Goal: Information Seeking & Learning: Learn about a topic

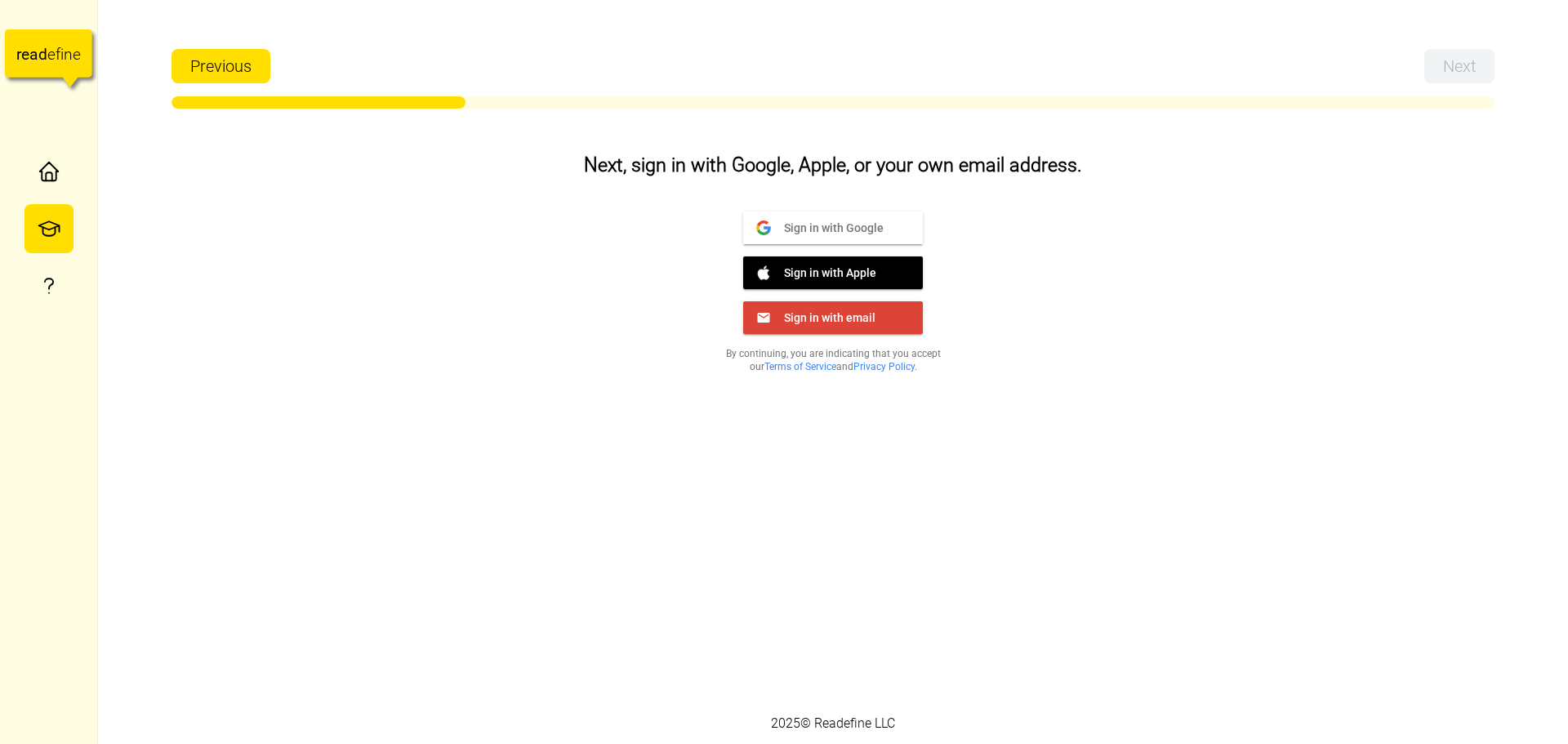
click at [815, 318] on span "Sign in with email" at bounding box center [823, 317] width 105 height 15
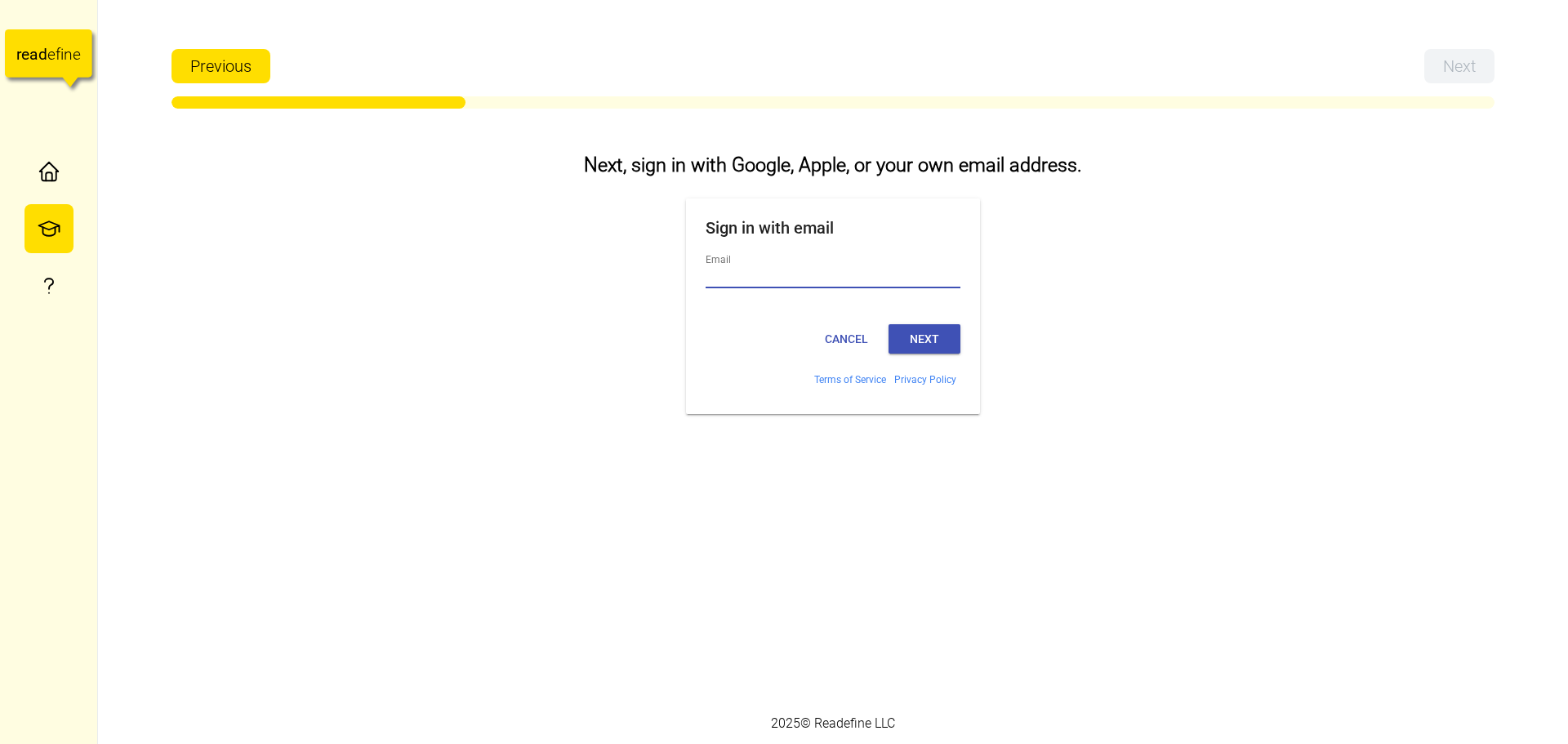
click at [786, 273] on input "Email" at bounding box center [832, 277] width 255 height 21
type input "**********"
click at [919, 335] on button "Next" at bounding box center [925, 339] width 72 height 29
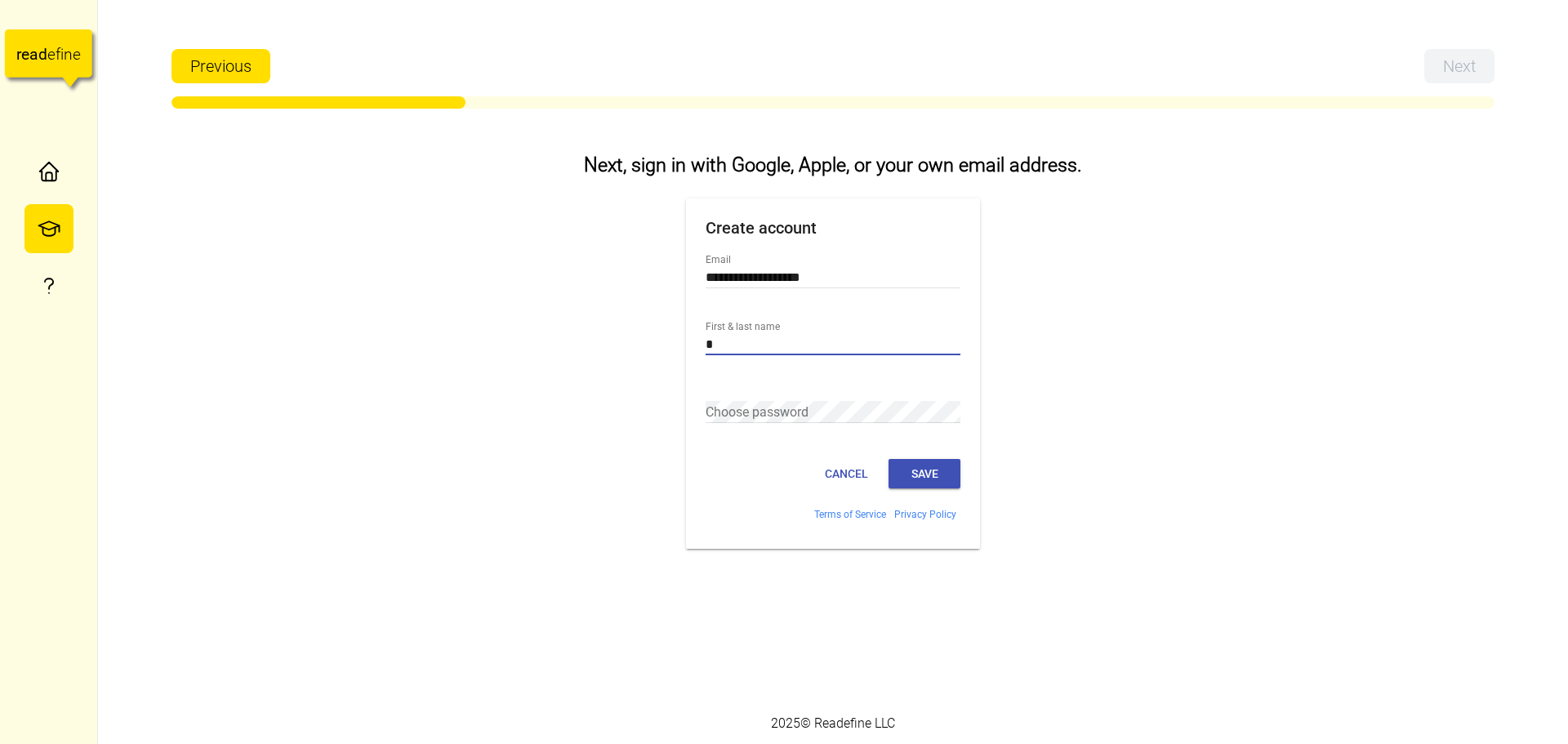
type input "*"
click at [938, 486] on button "Save" at bounding box center [925, 473] width 72 height 29
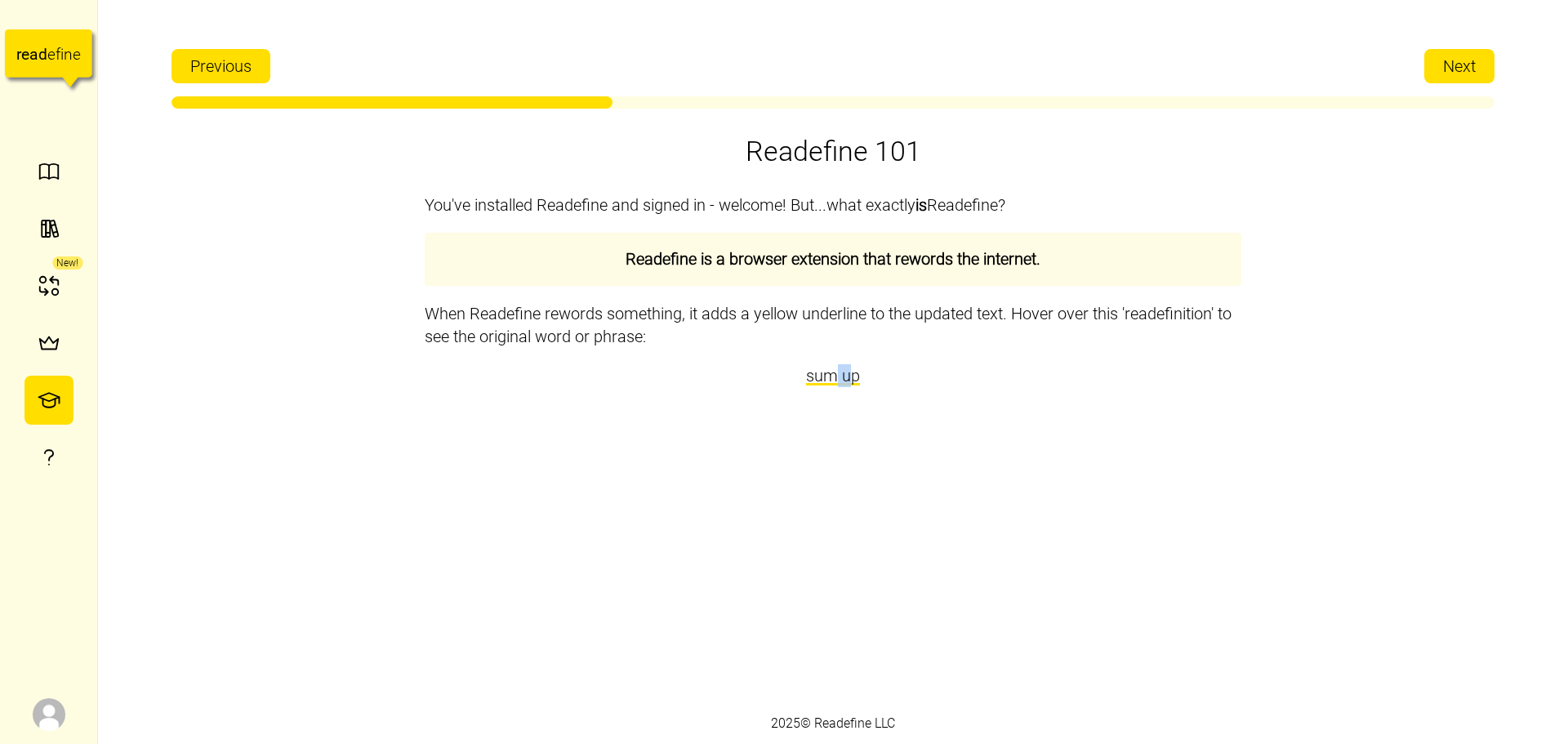
click at [832, 380] on span "sum up" at bounding box center [833, 375] width 54 height 20
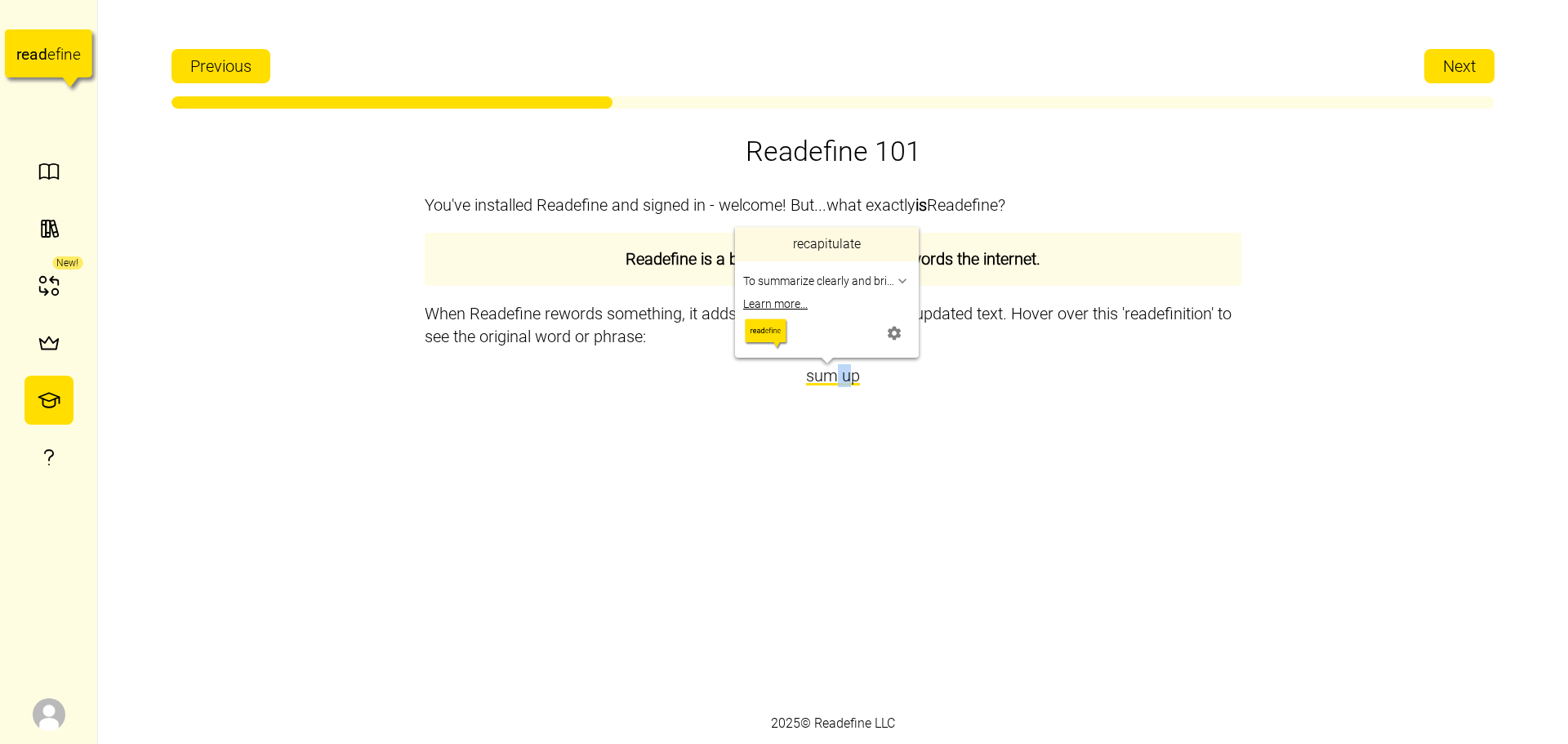
click at [887, 334] on span "" at bounding box center [894, 333] width 16 height 23
click at [894, 335] on span "" at bounding box center [894, 333] width 16 height 23
click at [898, 327] on span "" at bounding box center [894, 333] width 16 height 23
click at [904, 280] on div "" at bounding box center [902, 281] width 16 height 23
click at [902, 332] on span "" at bounding box center [894, 333] width 16 height 23
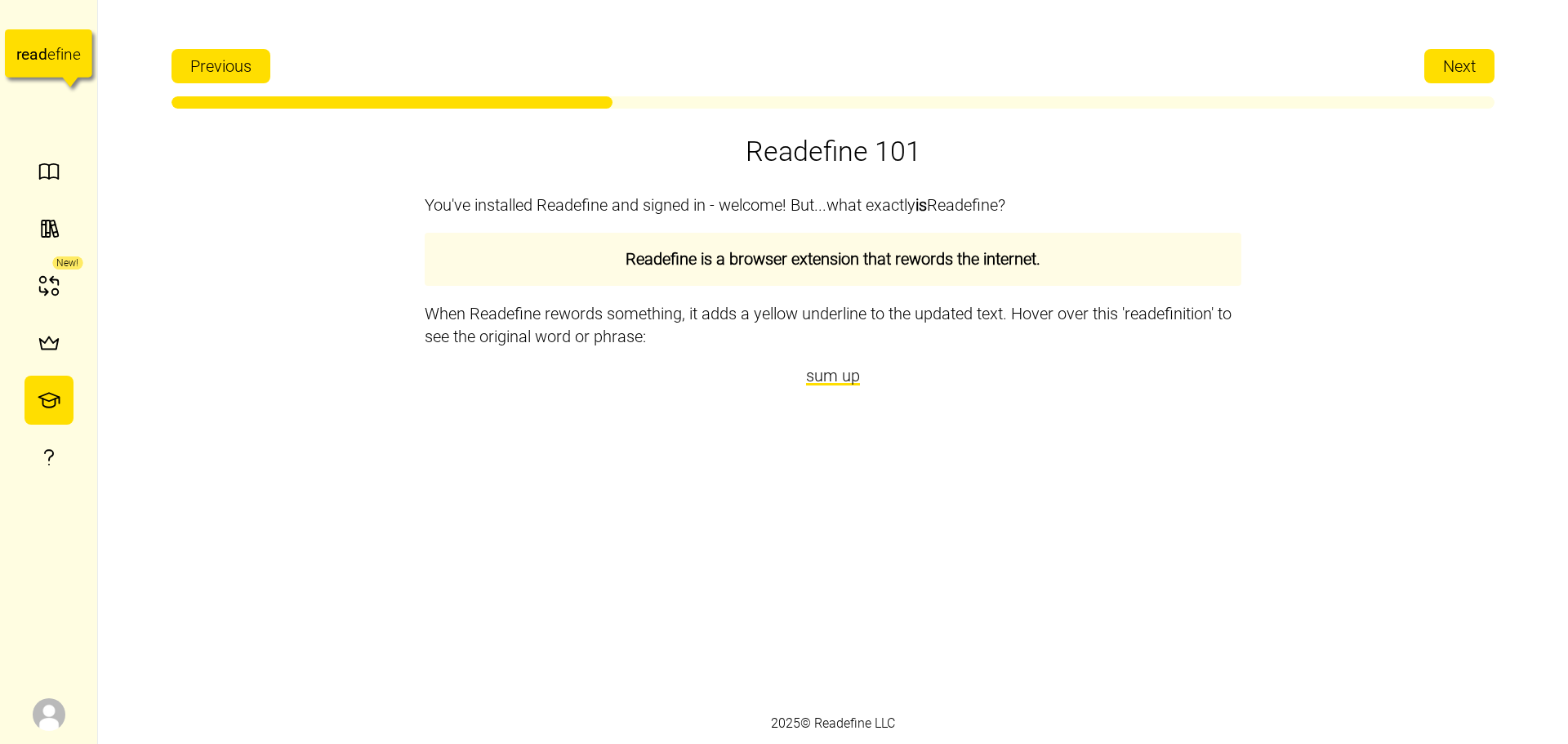
drag, startPoint x: 988, startPoint y: 378, endPoint x: 988, endPoint y: 393, distance: 15.0
click at [988, 379] on div "sum up" at bounding box center [833, 375] width 817 height 23
click at [1454, 58] on span "Next" at bounding box center [1459, 66] width 33 height 33
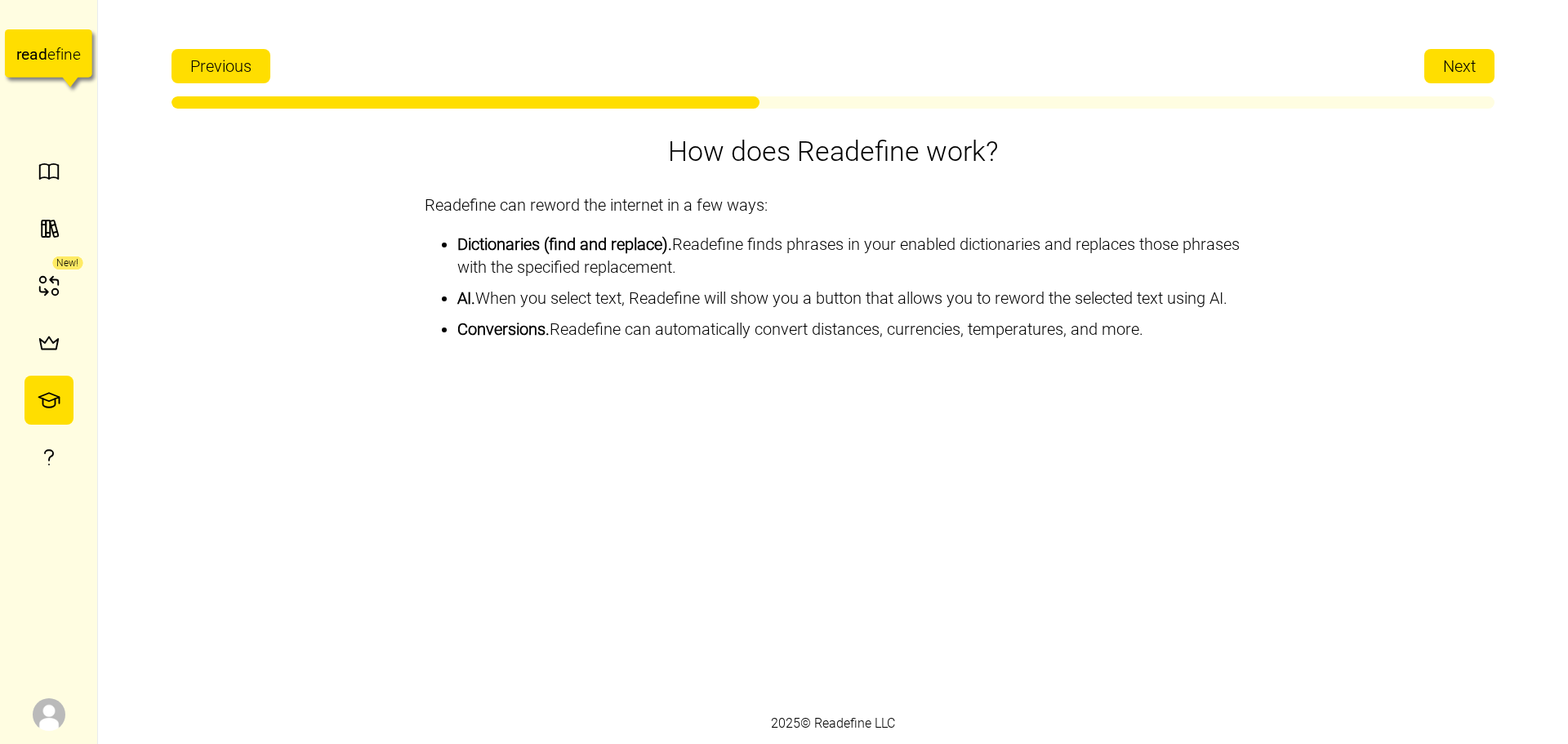
click at [1454, 61] on span "Next" at bounding box center [1459, 66] width 33 height 33
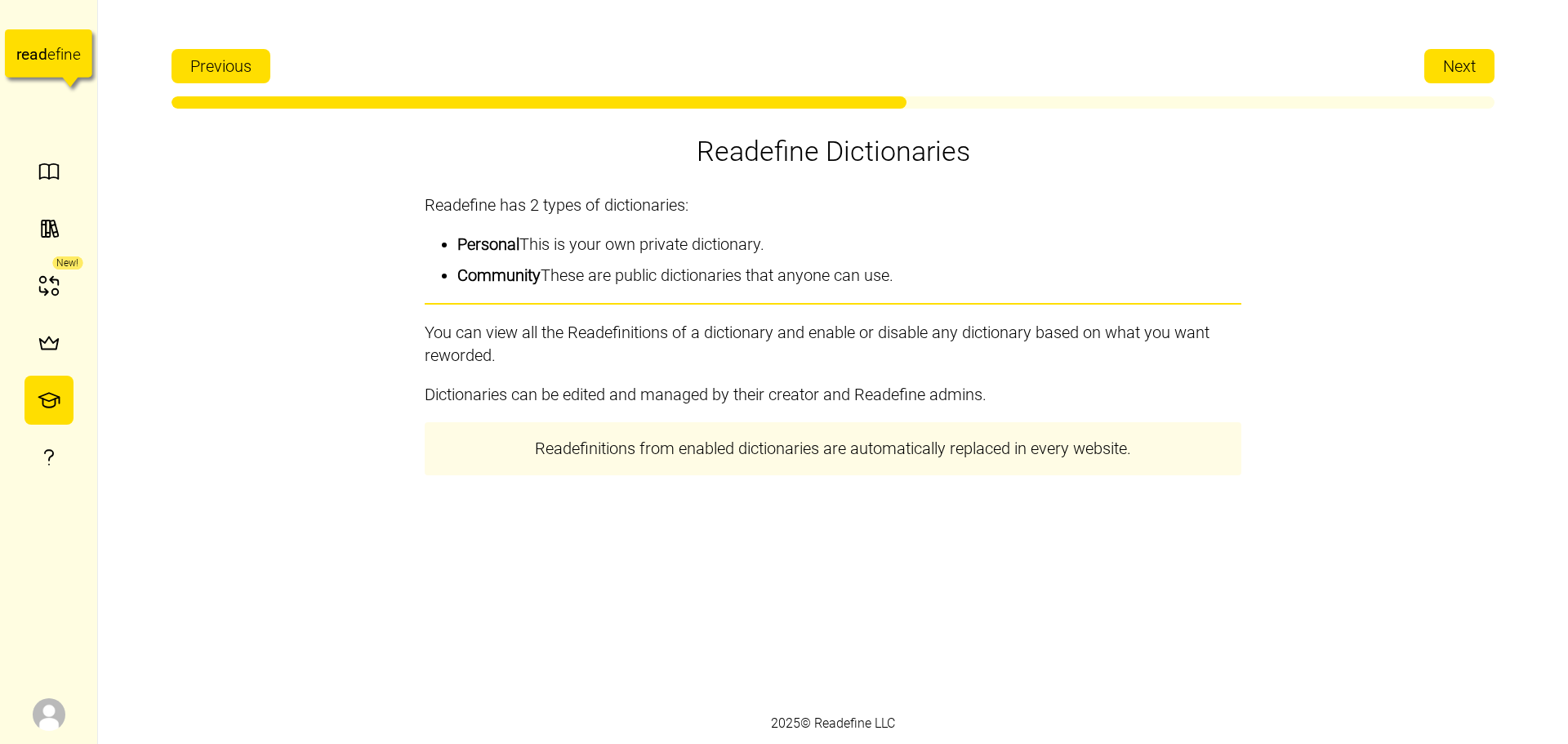
click at [1455, 72] on span "Next" at bounding box center [1459, 66] width 33 height 33
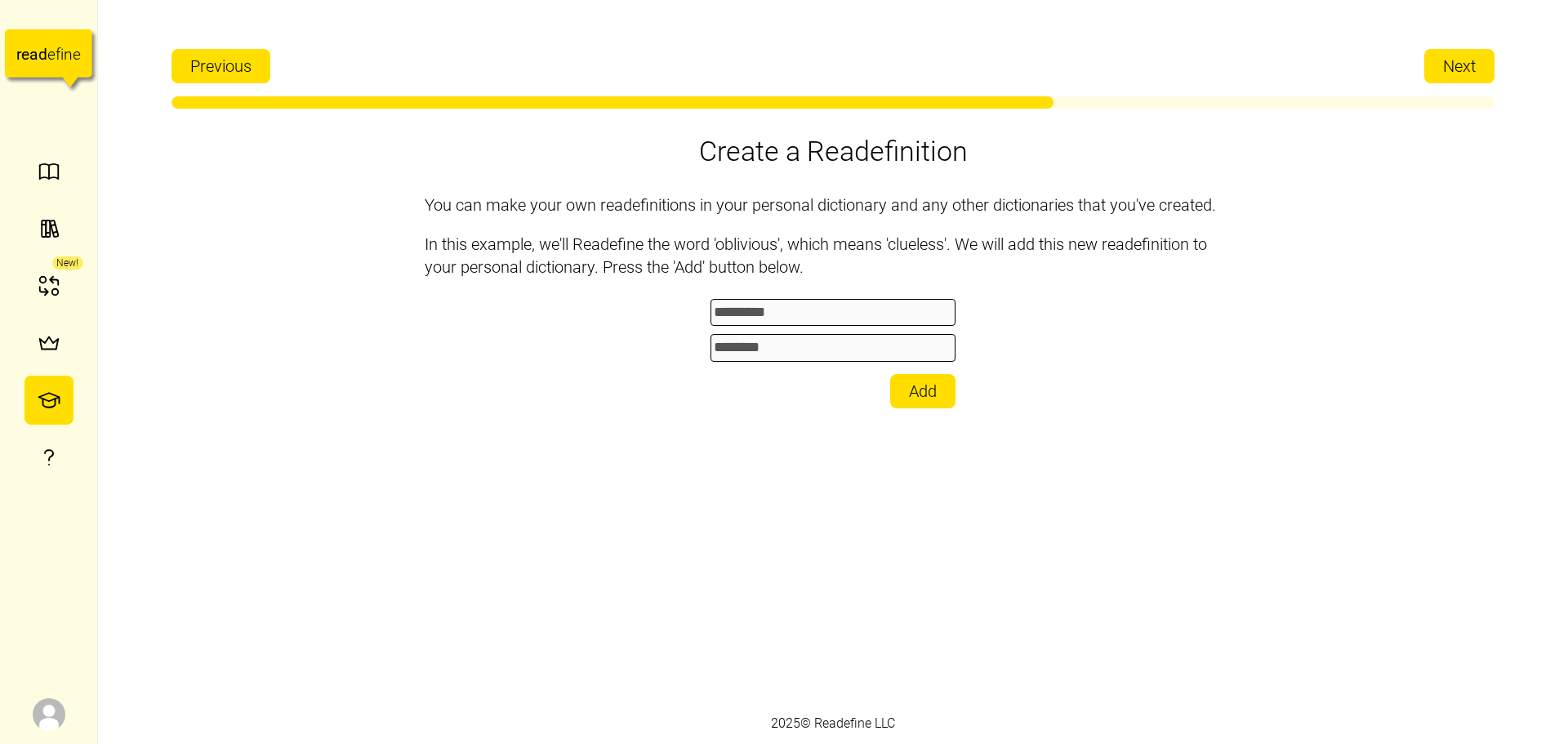
click at [1455, 72] on span "Next" at bounding box center [1459, 66] width 33 height 33
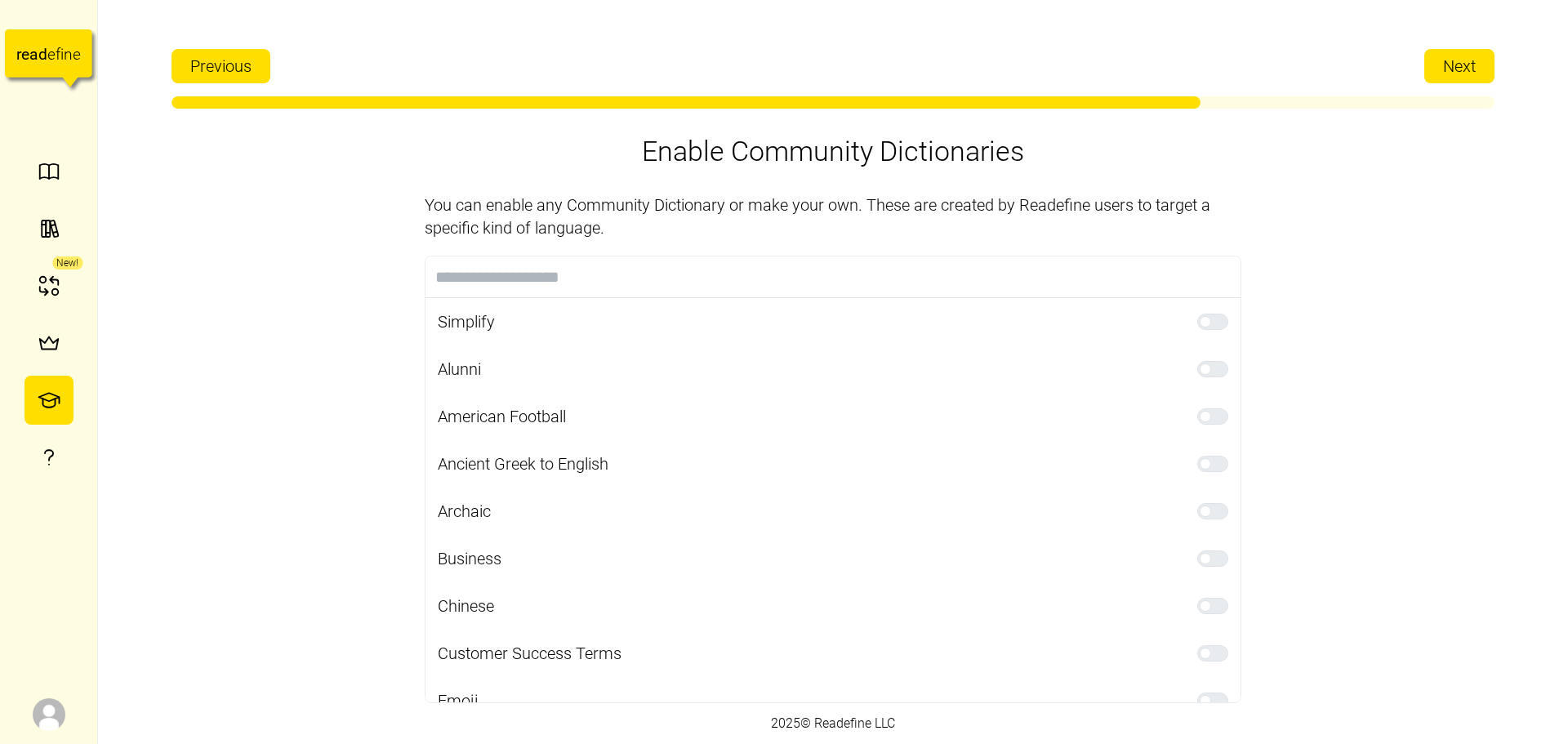
drag, startPoint x: 239, startPoint y: 69, endPoint x: 266, endPoint y: 82, distance: 30.0
click at [239, 69] on span "Previous" at bounding box center [221, 66] width 61 height 33
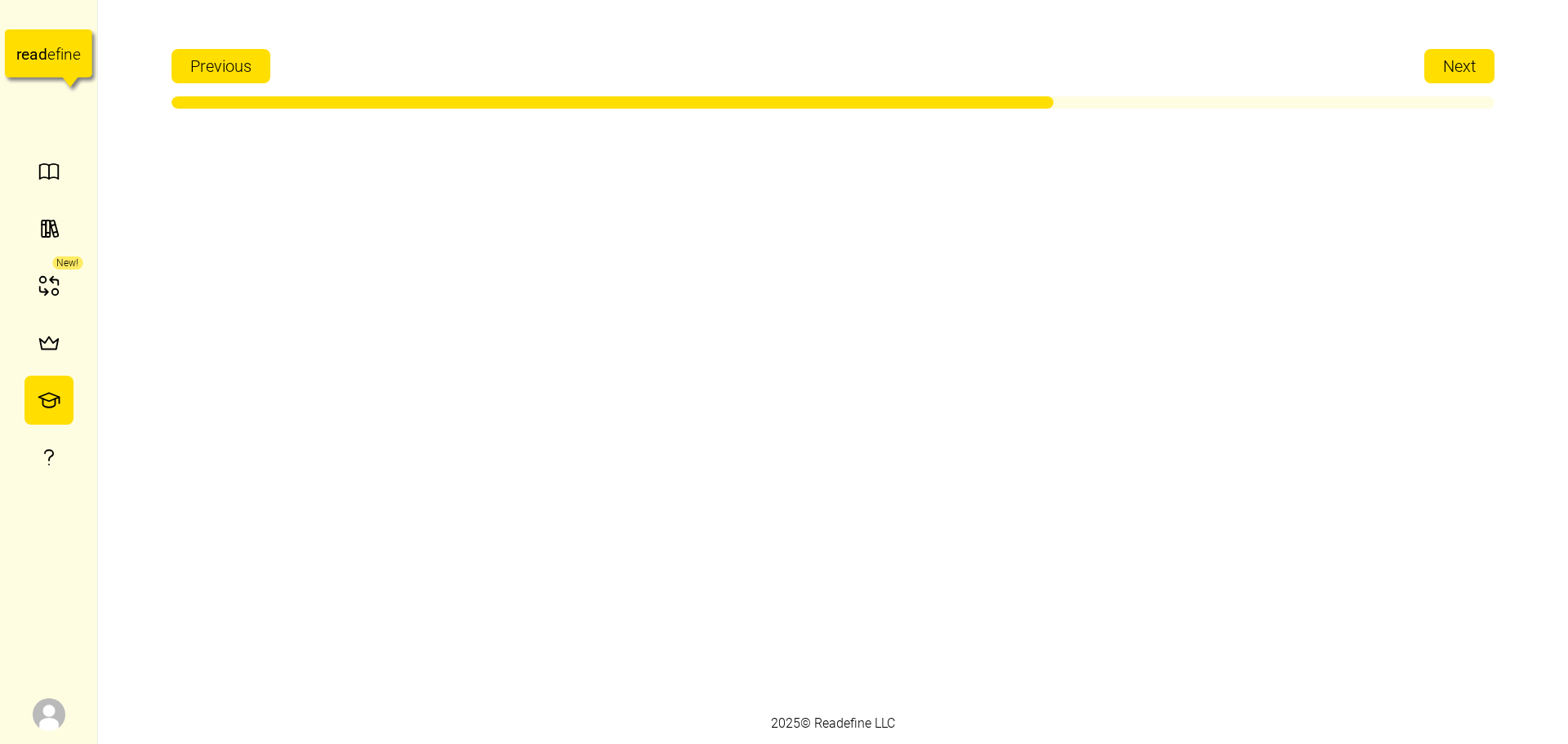
click at [741, 303] on div "********* ******** Add" at bounding box center [813, 351] width 245 height 113
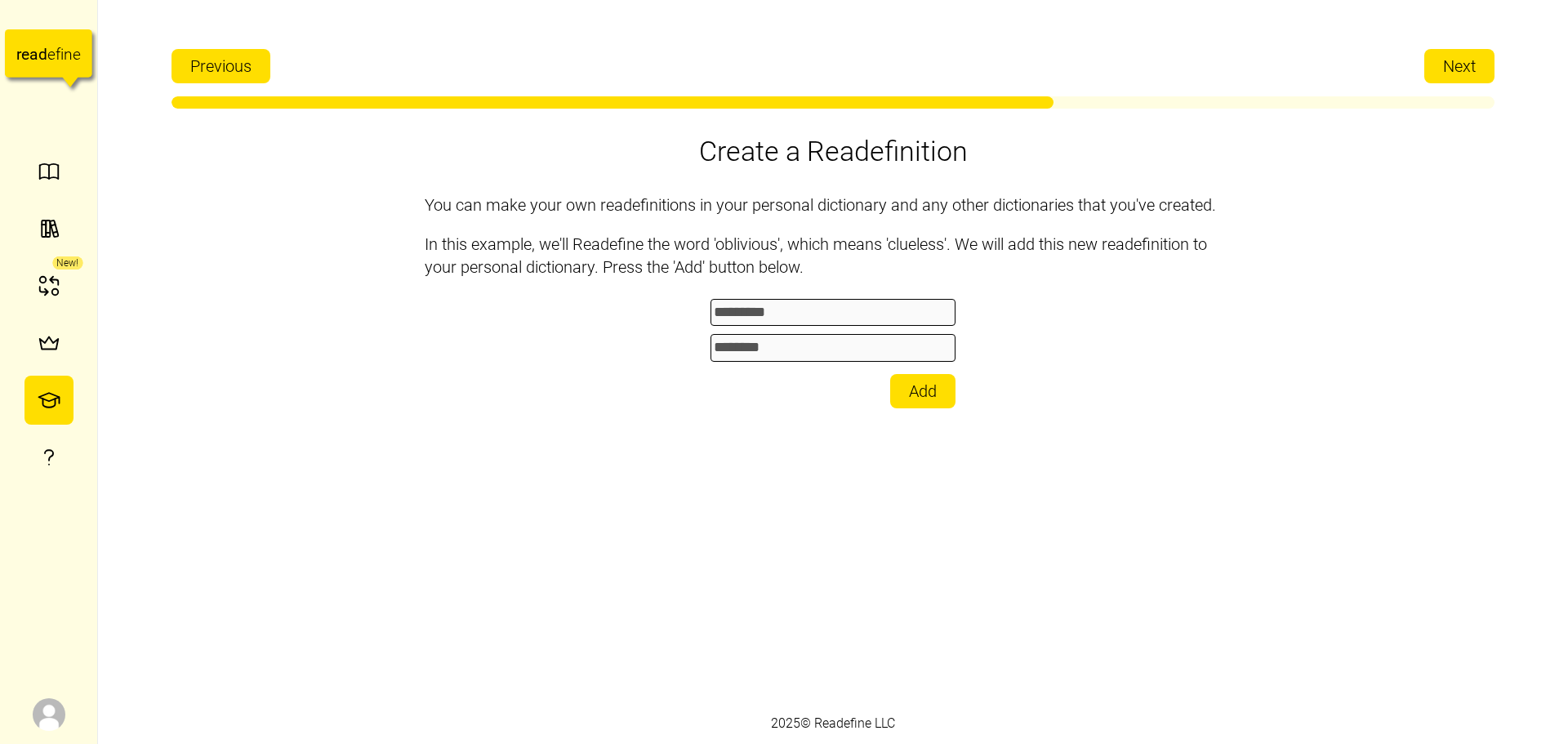
click at [755, 328] on div "********* ******** Add" at bounding box center [832, 351] width 245 height 113
click at [1452, 72] on span "Next" at bounding box center [1459, 66] width 33 height 33
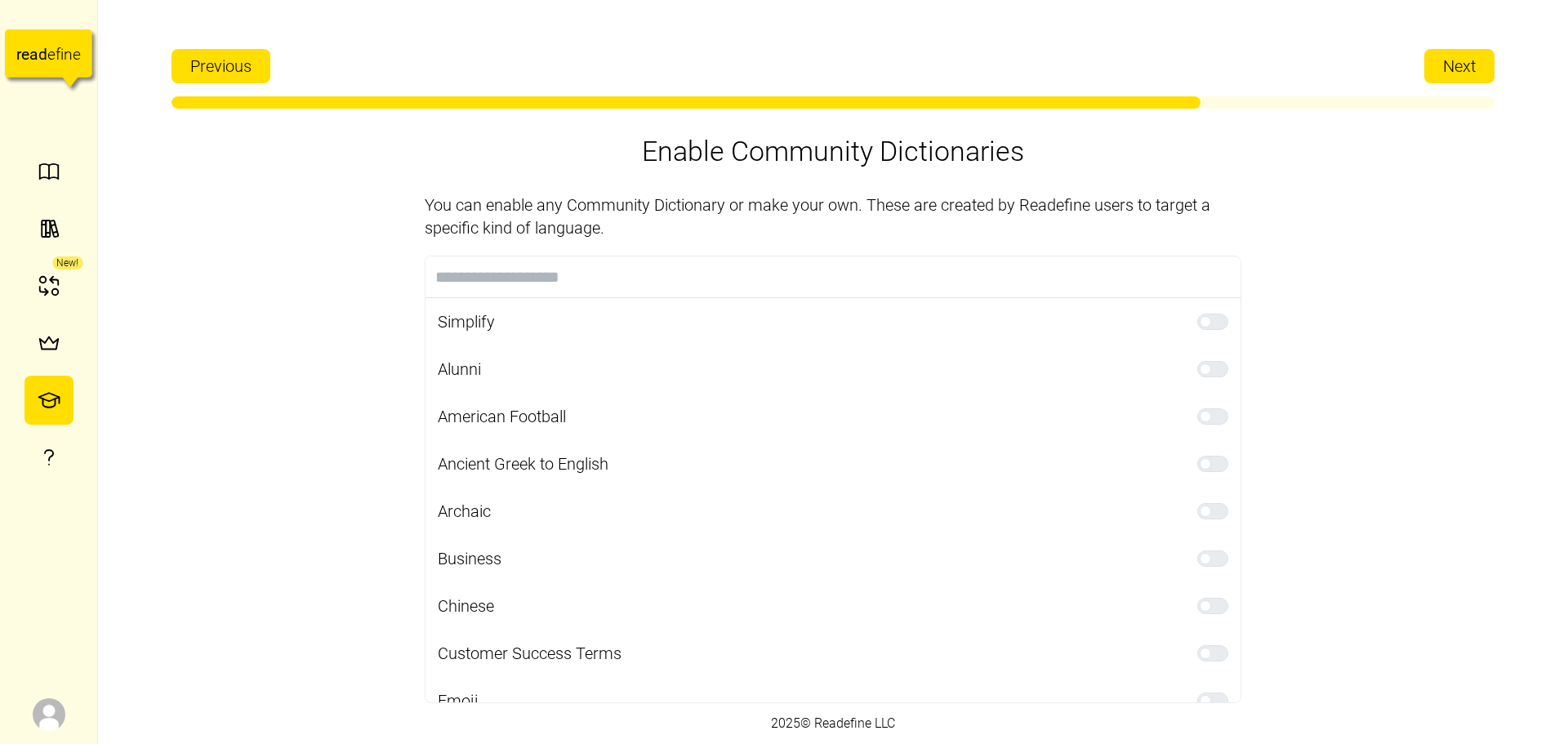
click at [1452, 72] on span "Next" at bounding box center [1459, 66] width 33 height 33
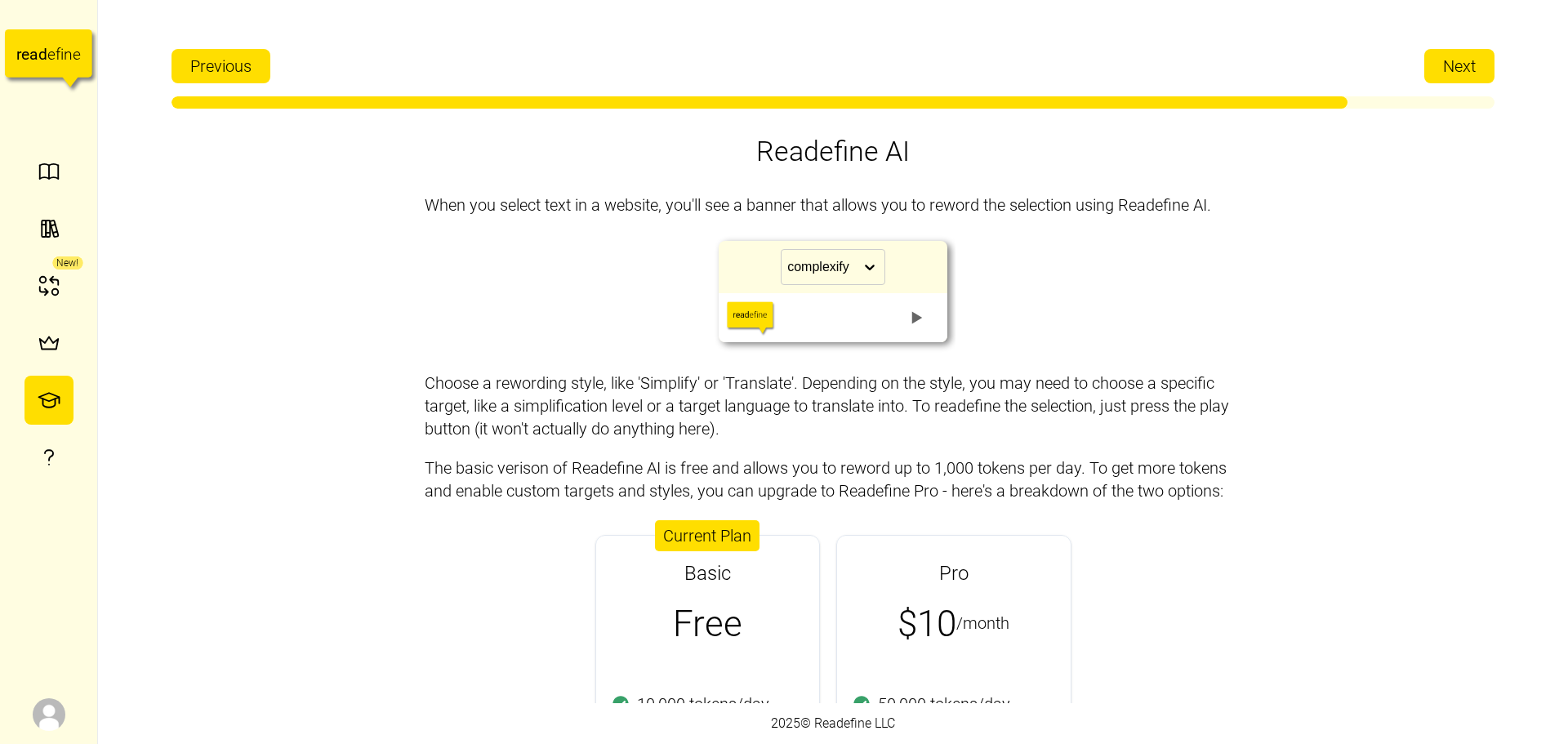
click at [1453, 71] on span "Next" at bounding box center [1459, 66] width 33 height 33
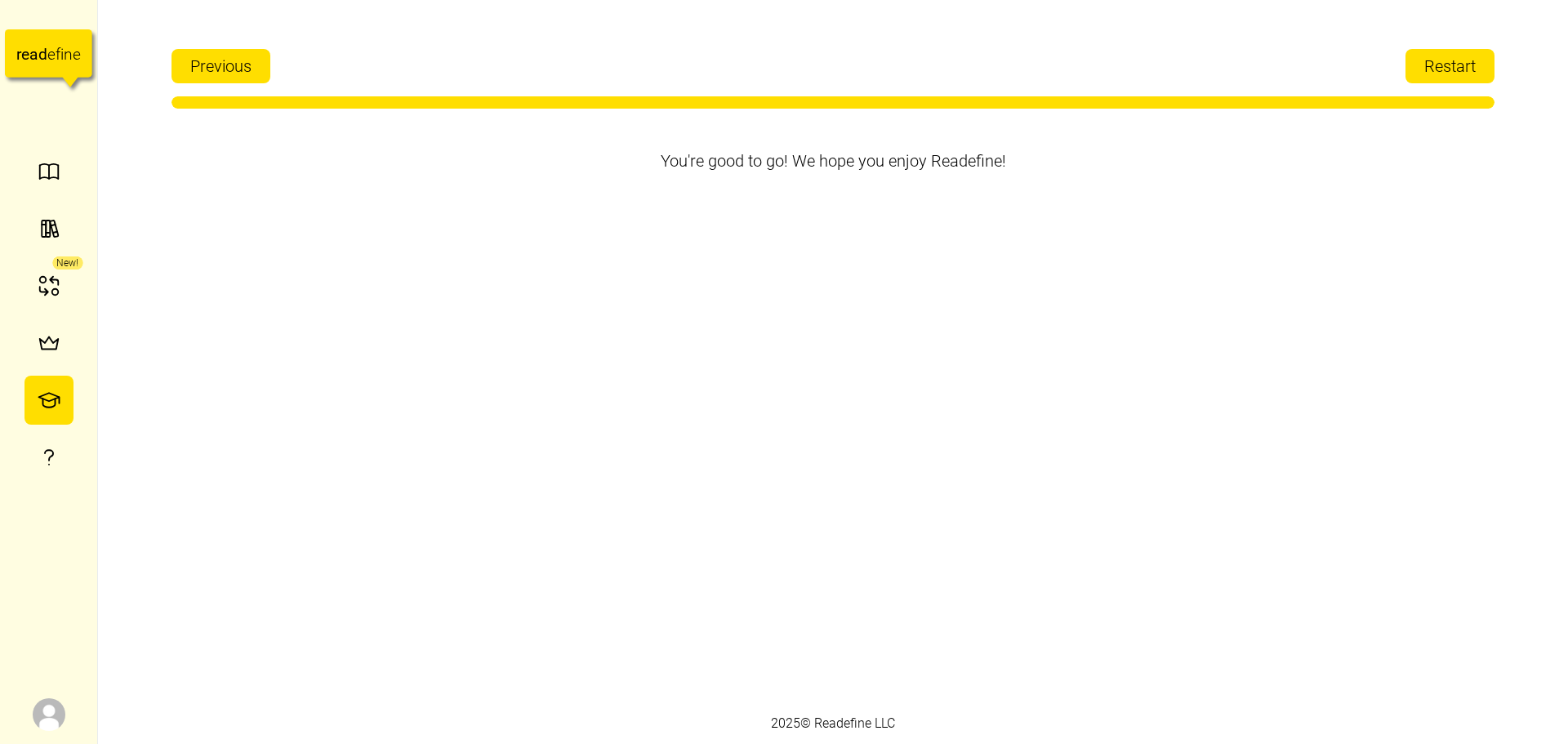
click at [225, 56] on span "Previous" at bounding box center [221, 66] width 61 height 33
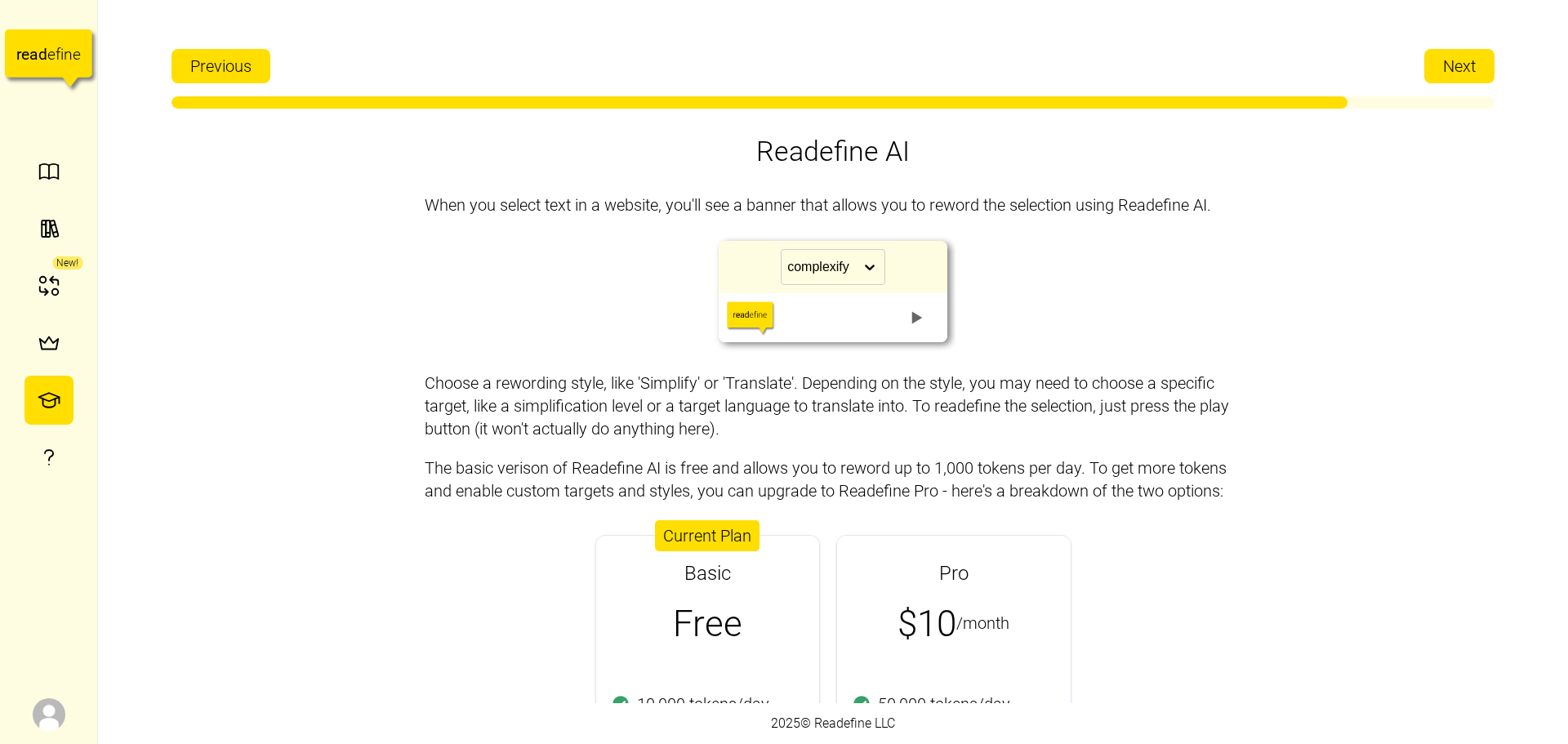
click at [682, 590] on div "Basic Free" at bounding box center [707, 601] width 223 height 132
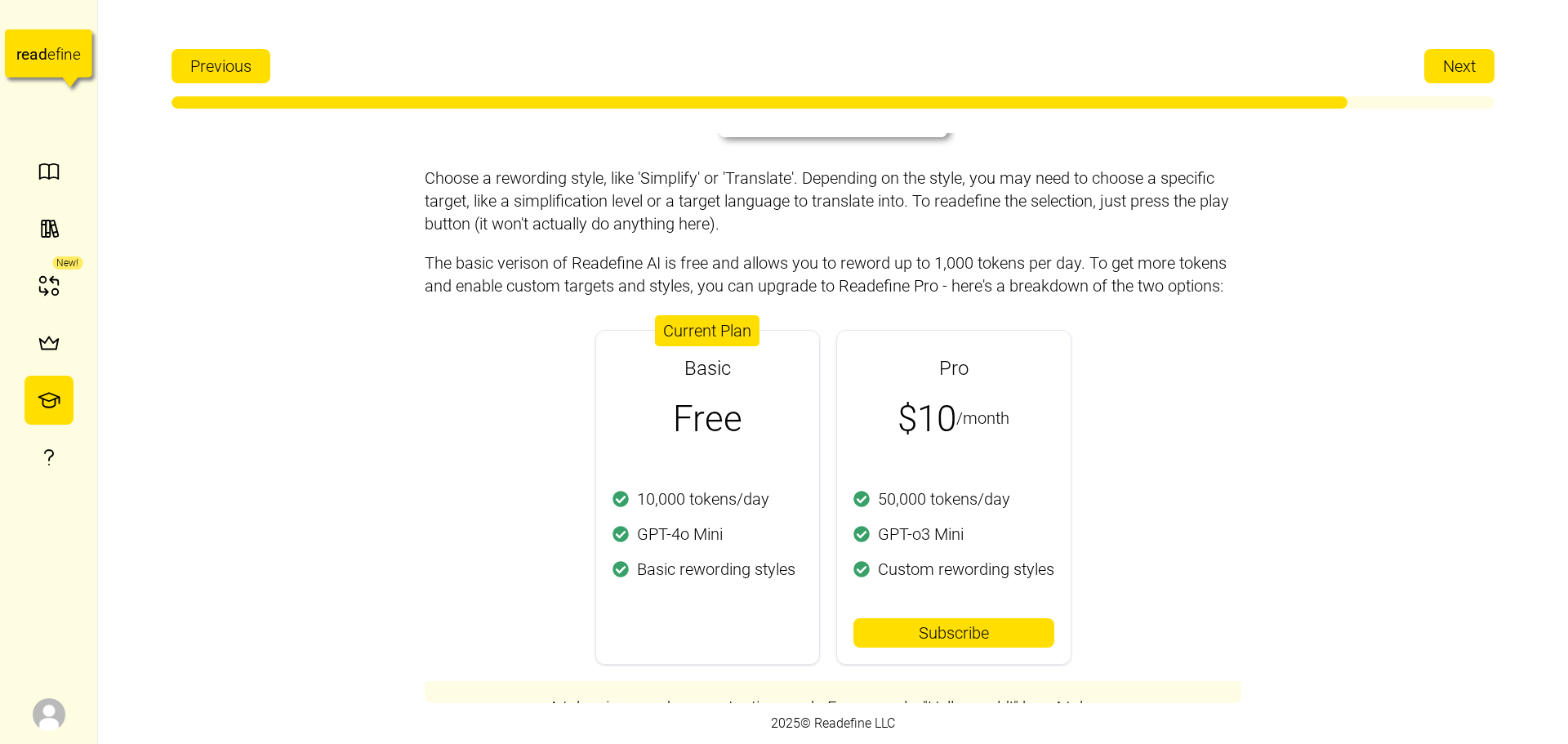
scroll to position [249, 0]
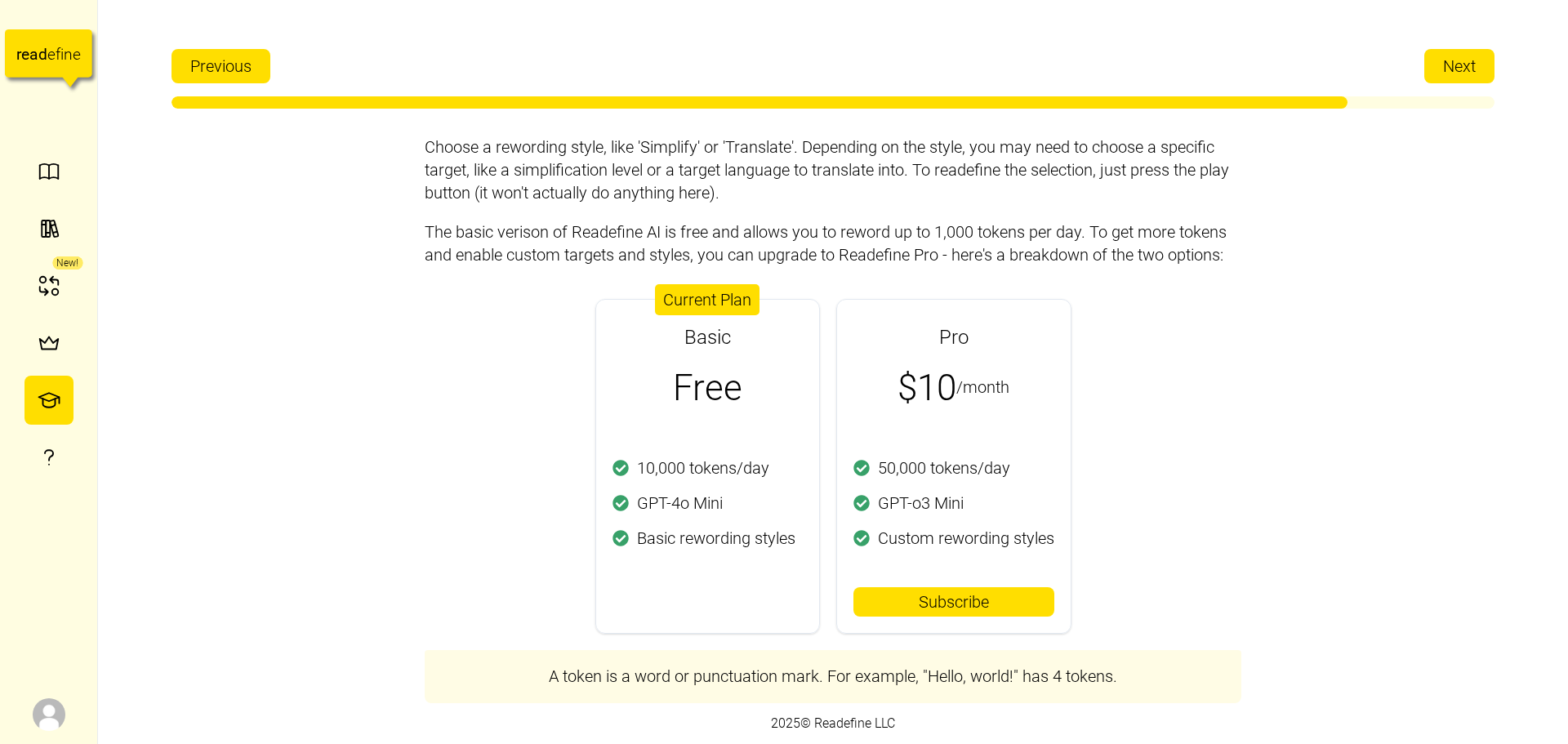
click at [1462, 76] on span "Next" at bounding box center [1459, 66] width 33 height 33
